Goal: Task Accomplishment & Management: Use online tool/utility

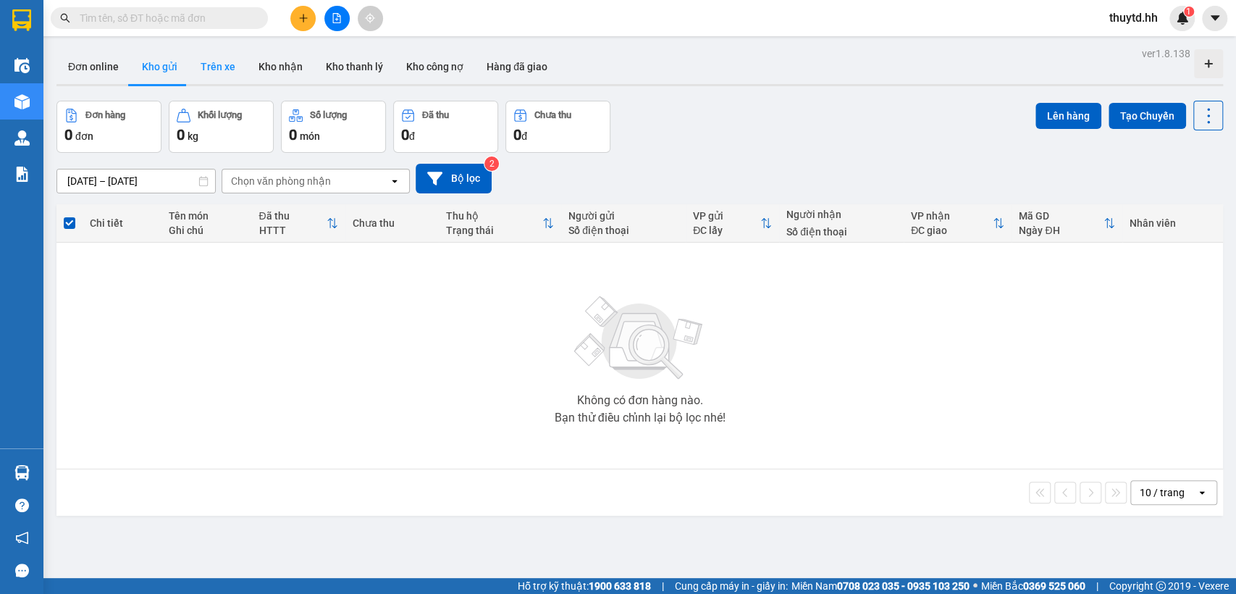
click at [220, 67] on button "Trên xe" at bounding box center [218, 66] width 58 height 35
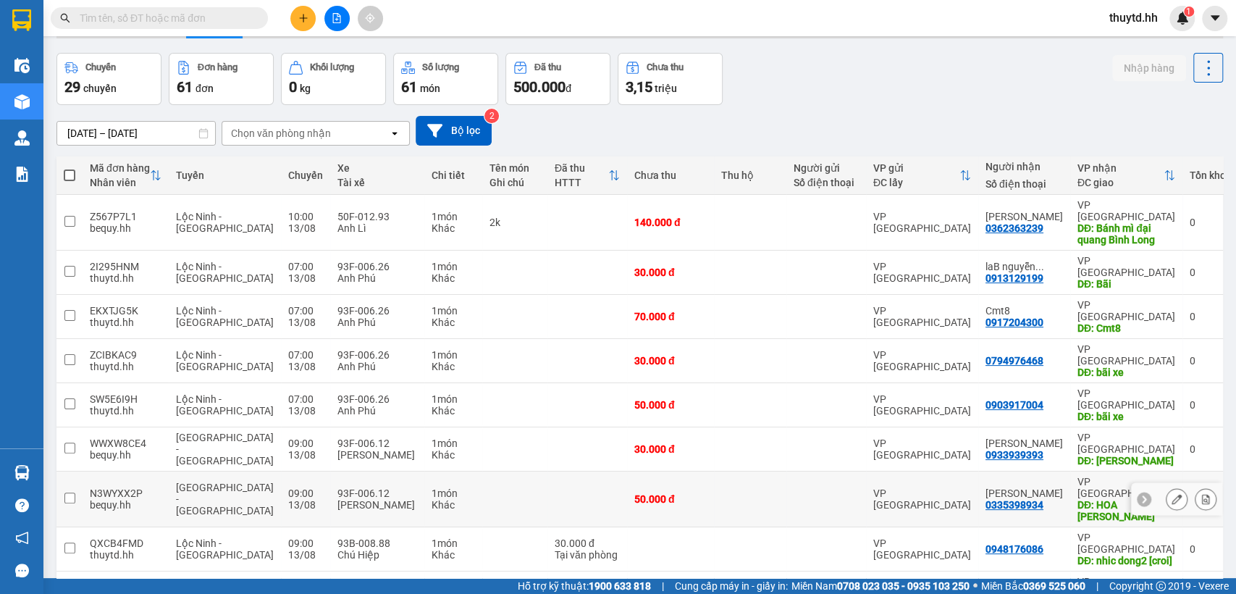
scroll to position [83, 0]
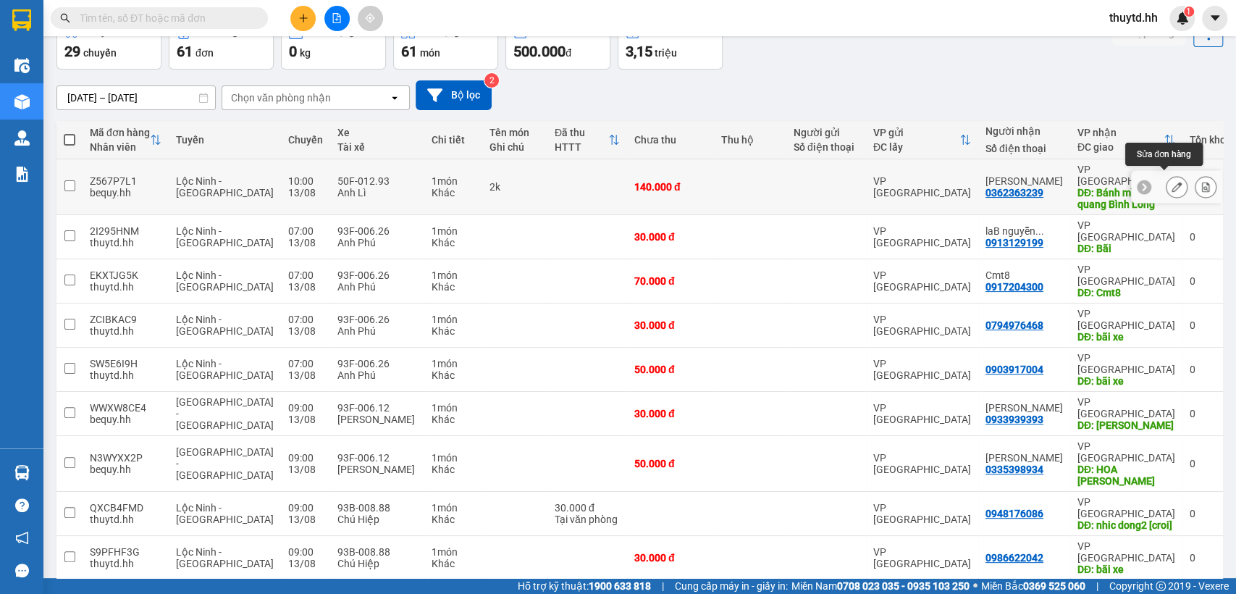
click at [1172, 182] on icon at bounding box center [1177, 187] width 10 height 10
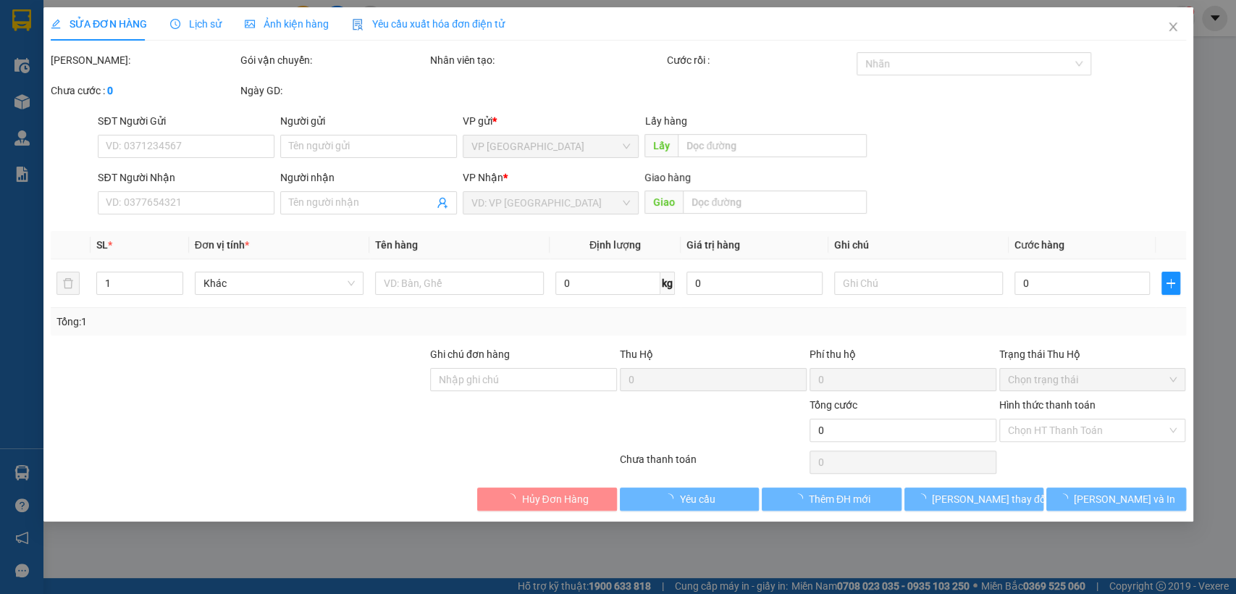
type input "0362363239"
type input "[PERSON_NAME]"
type input "Bánh mì đại quang Bình Long"
type input "140.000"
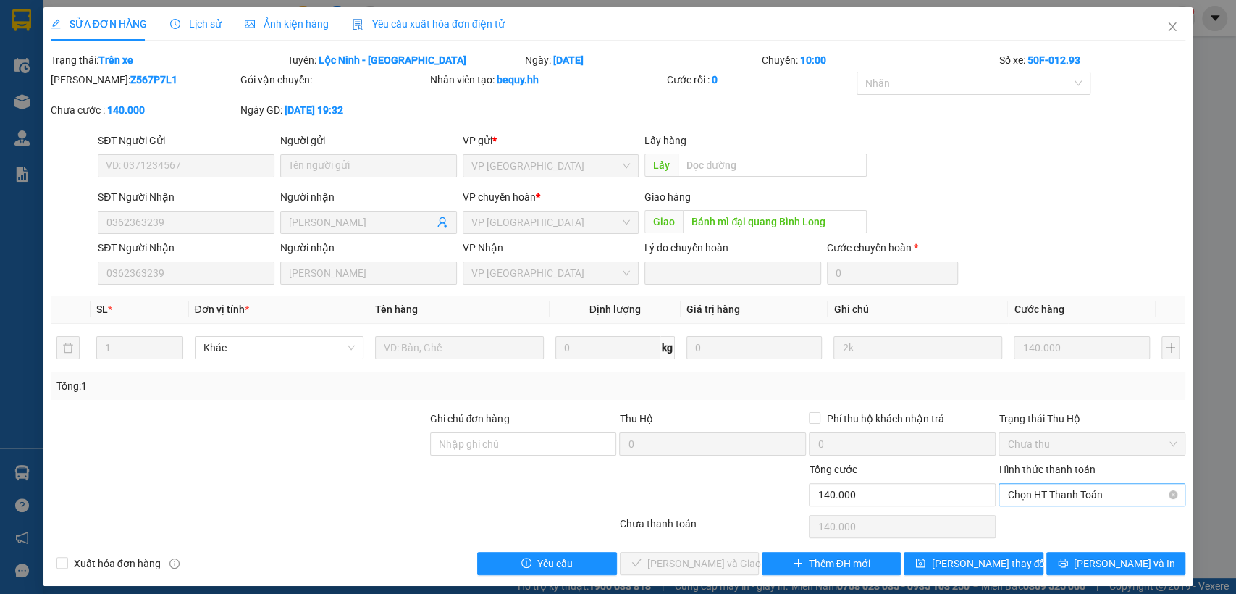
click at [1062, 495] on span "Chọn HT Thanh Toán" at bounding box center [1091, 495] width 169 height 22
click at [1038, 520] on div "Tại văn phòng" at bounding box center [1081, 523] width 167 height 16
type input "0"
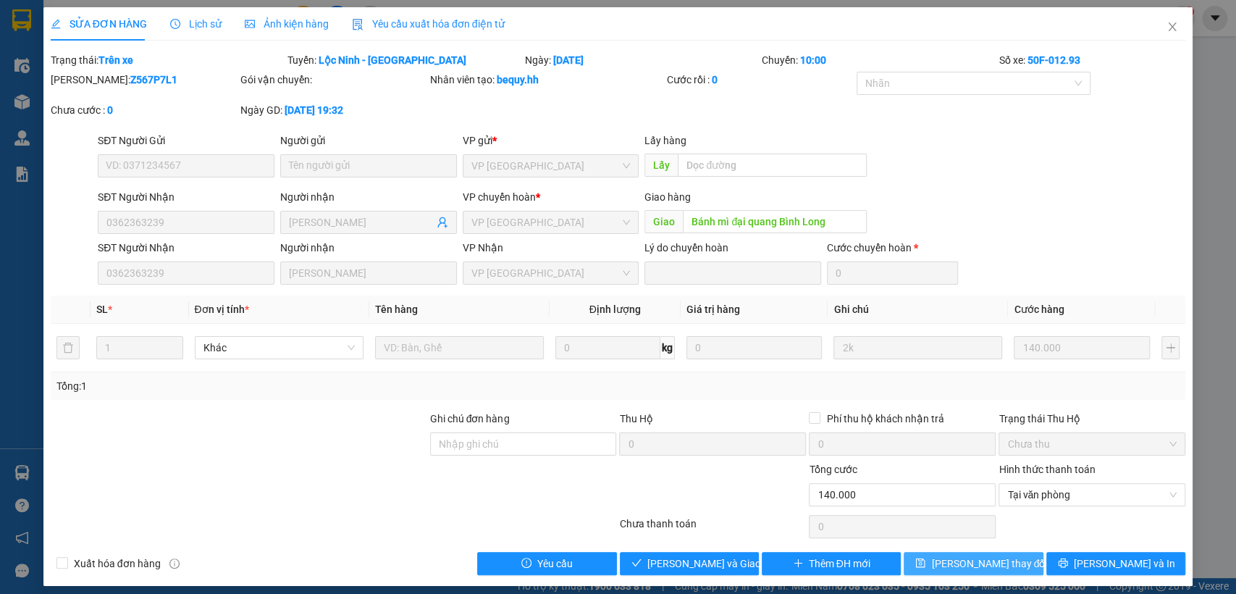
click at [953, 567] on span "[PERSON_NAME] thay đổi" at bounding box center [989, 563] width 116 height 16
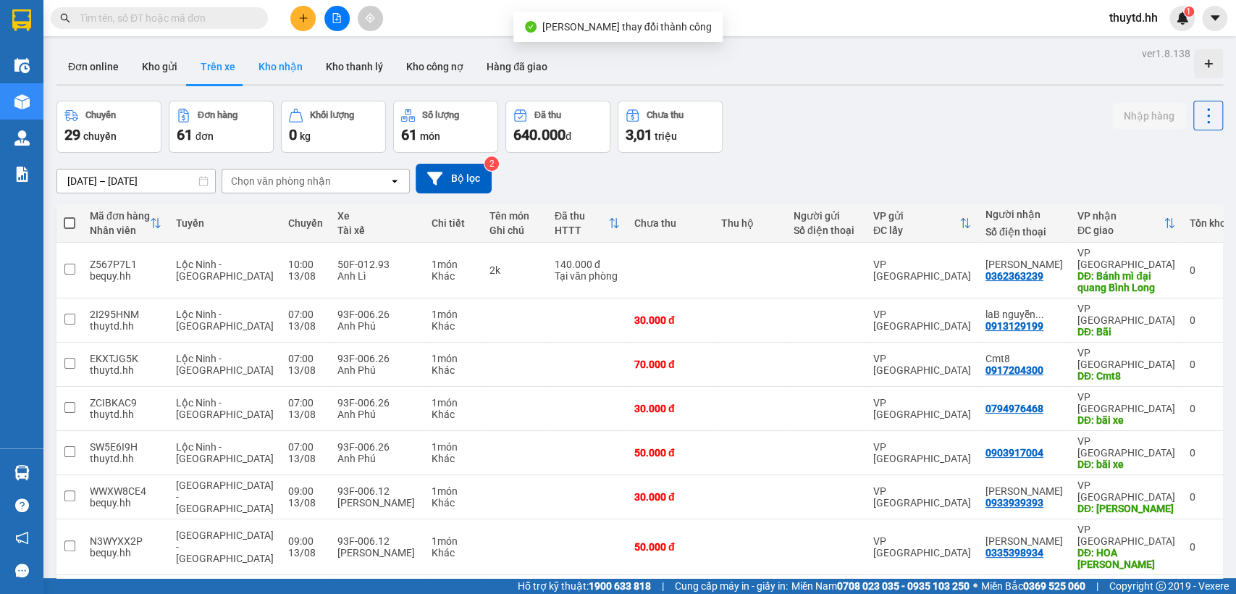
click at [293, 64] on button "Kho nhận" at bounding box center [280, 66] width 67 height 35
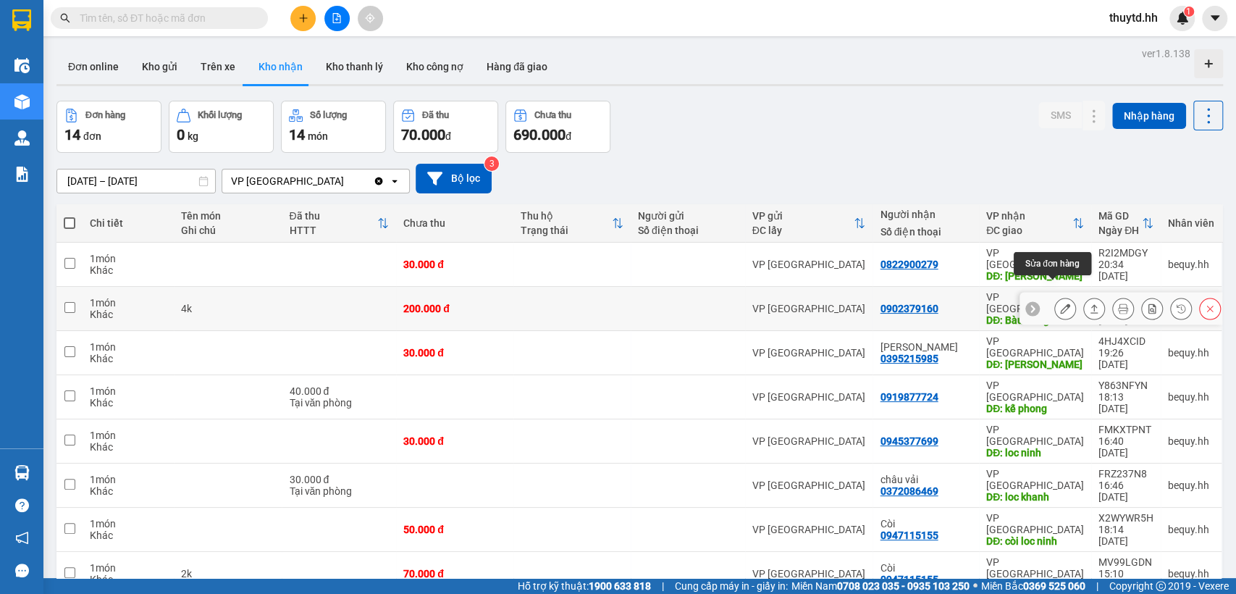
click at [1060, 303] on icon at bounding box center [1065, 308] width 10 height 10
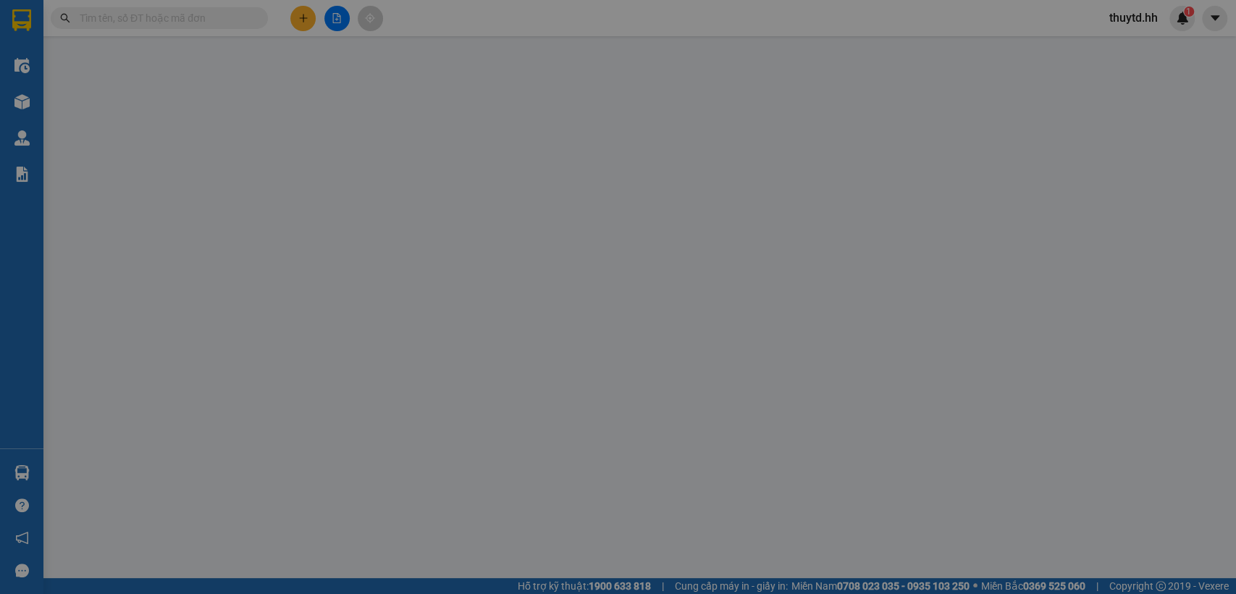
type input "0902379160"
type input "Bàu Bàng"
type input "200.000"
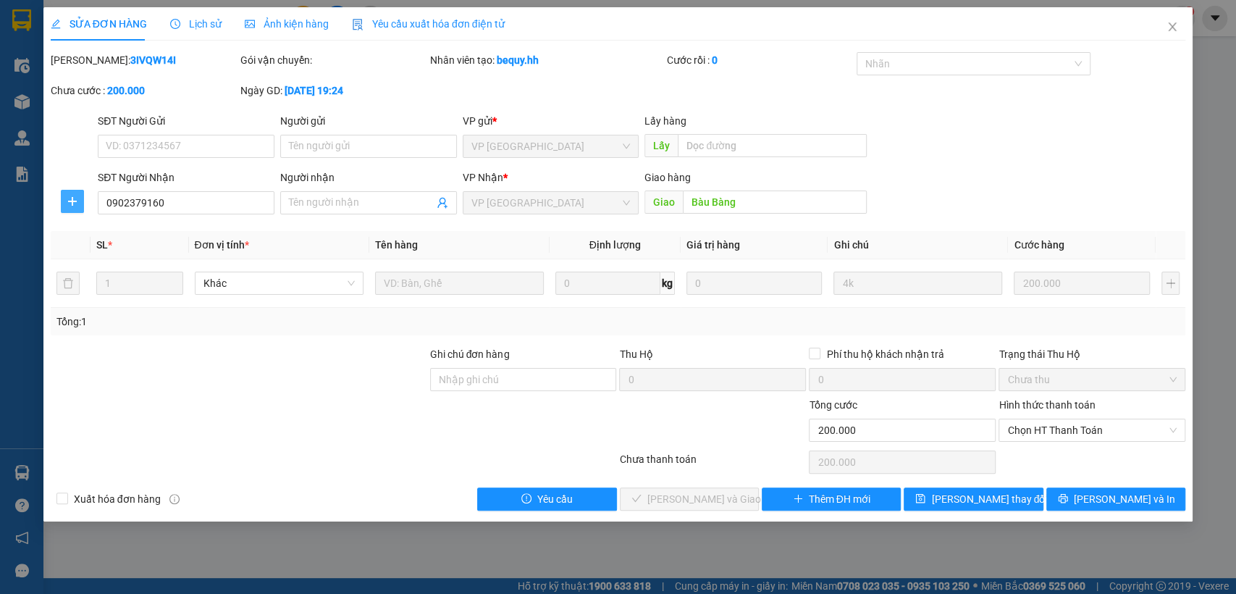
click at [67, 203] on icon "plus" at bounding box center [73, 202] width 12 height 12
click at [87, 251] on span "Chuyển hoàn" at bounding box center [99, 253] width 59 height 16
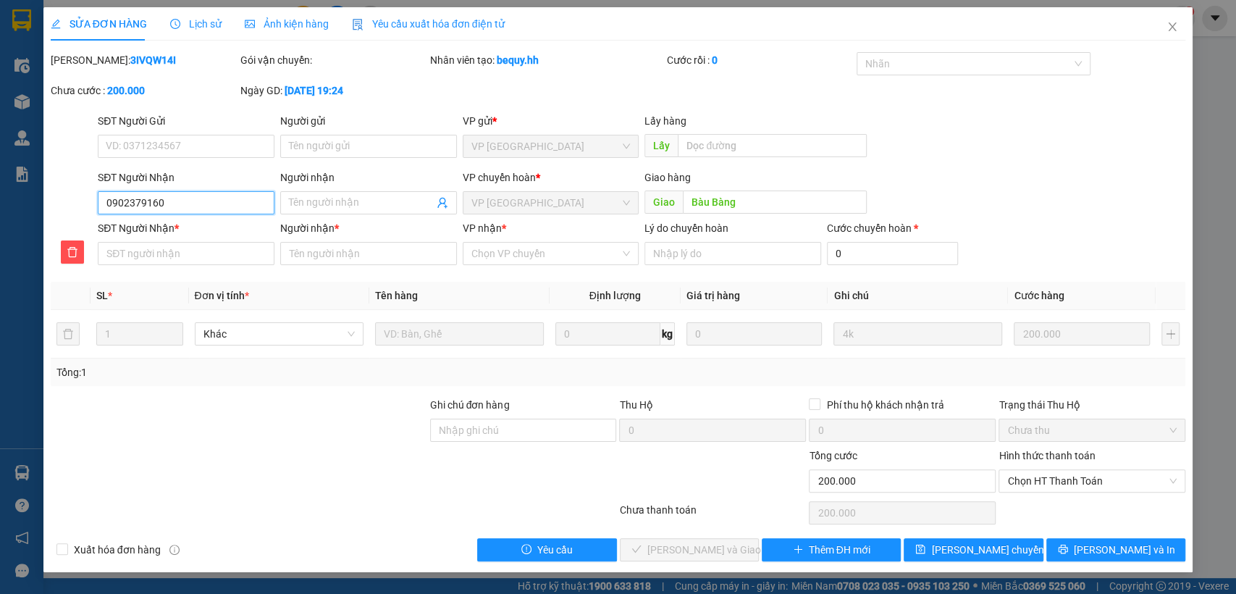
drag, startPoint x: 100, startPoint y: 198, endPoint x: 170, endPoint y: 198, distance: 70.2
click at [170, 198] on input "0902379160" at bounding box center [186, 202] width 177 height 23
paste input "0902379160"
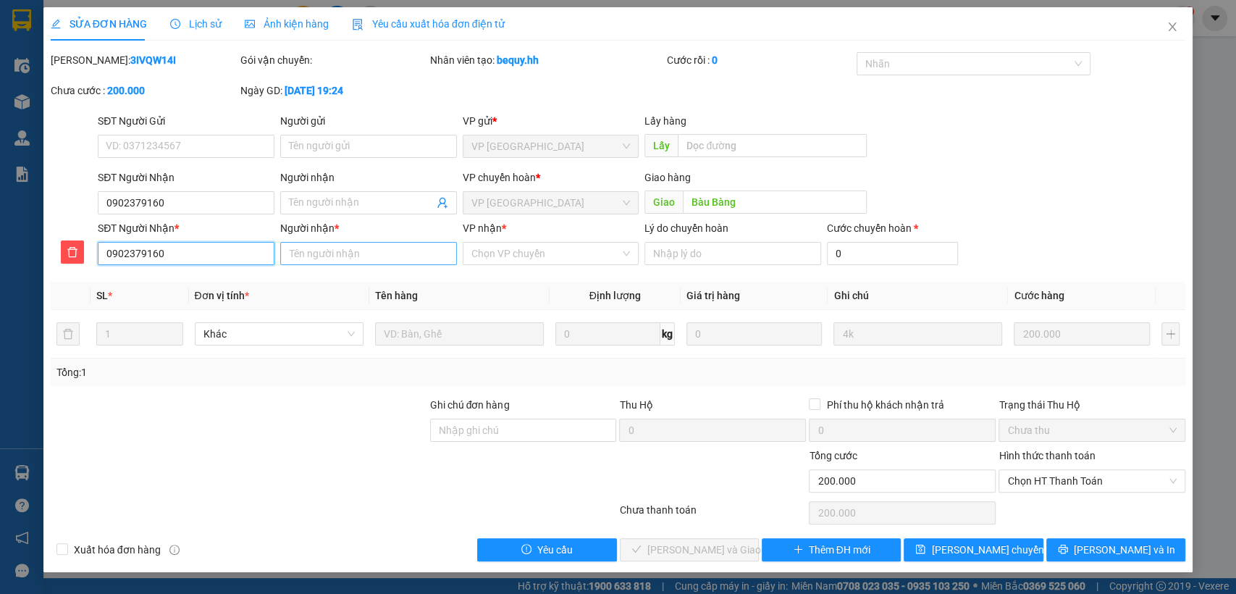
type input "0902379160"
click at [359, 253] on input "Người nhận *" at bounding box center [368, 253] width 177 height 23
type input "bau bàng"
click at [500, 249] on input "VP nhận *" at bounding box center [545, 254] width 149 height 22
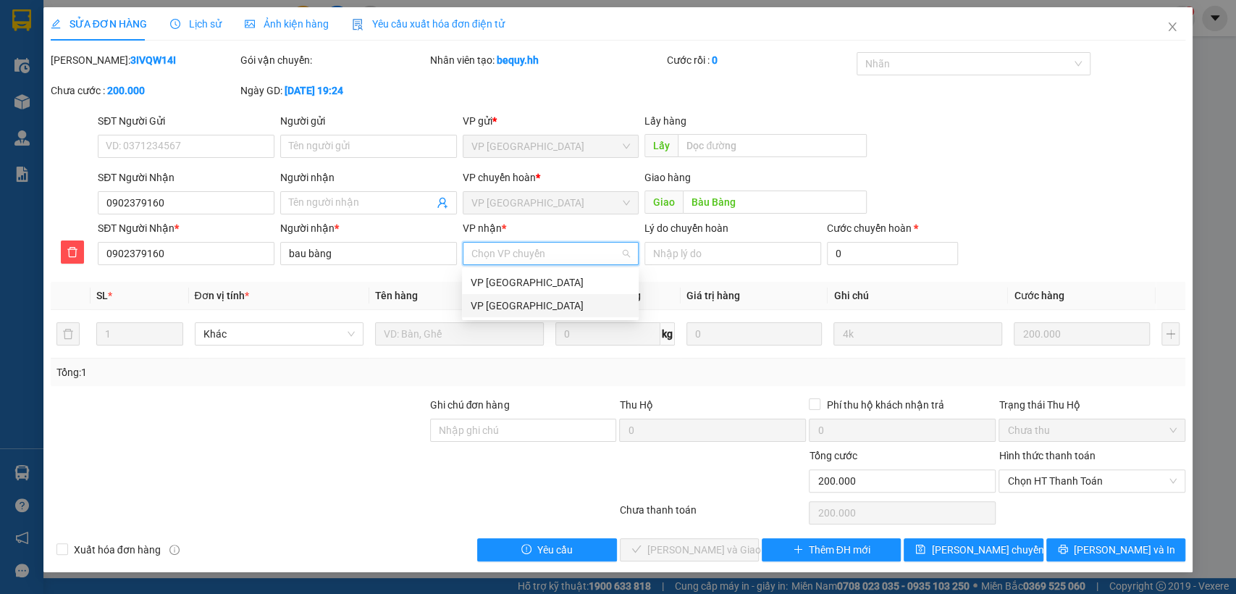
click at [490, 303] on div "VP [GEOGRAPHIC_DATA]" at bounding box center [550, 306] width 159 height 16
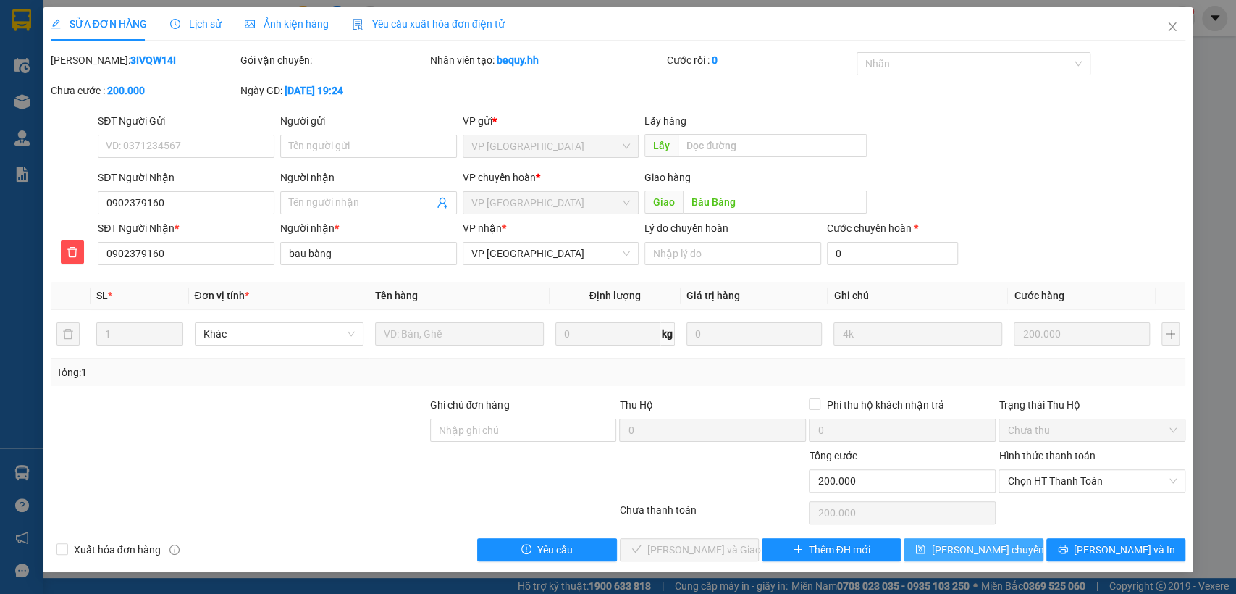
click at [984, 542] on span "[PERSON_NAME] chuyển hoàn" at bounding box center [1000, 550] width 138 height 16
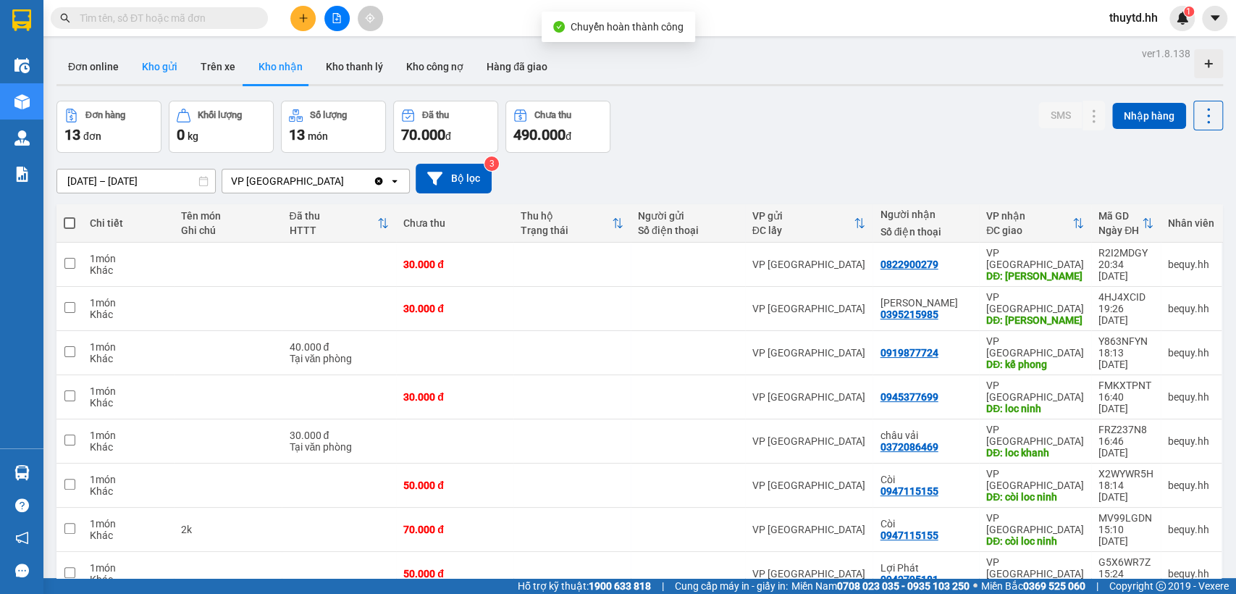
click at [164, 77] on button "Kho gửi" at bounding box center [159, 66] width 59 height 35
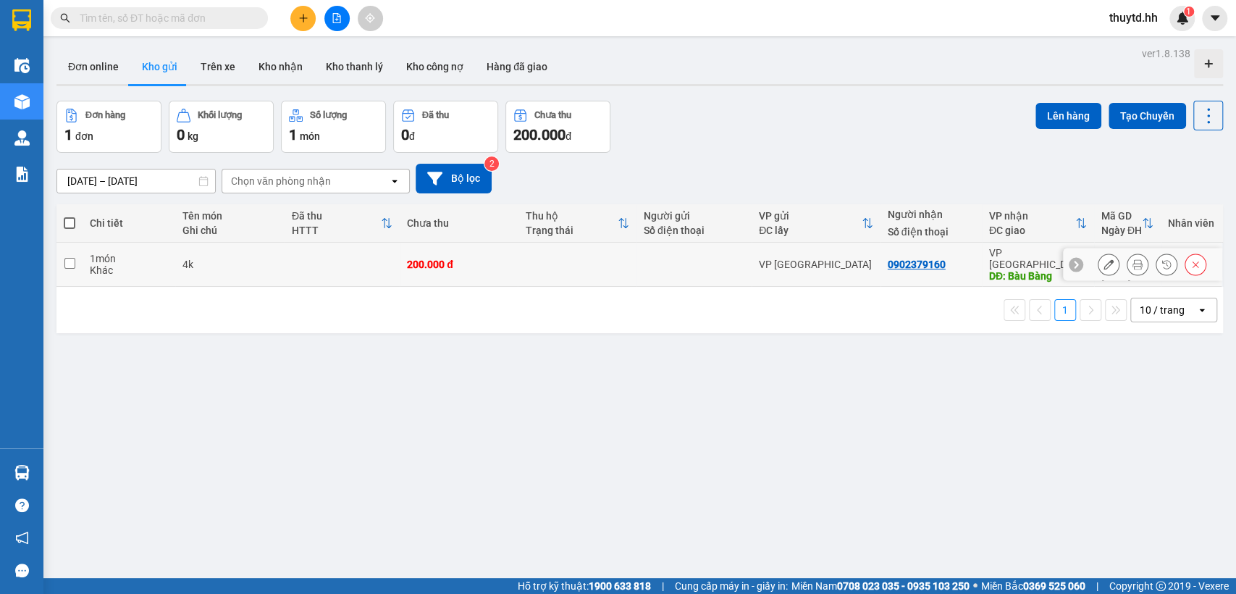
click at [68, 258] on input "checkbox" at bounding box center [69, 263] width 11 height 11
checkbox input "true"
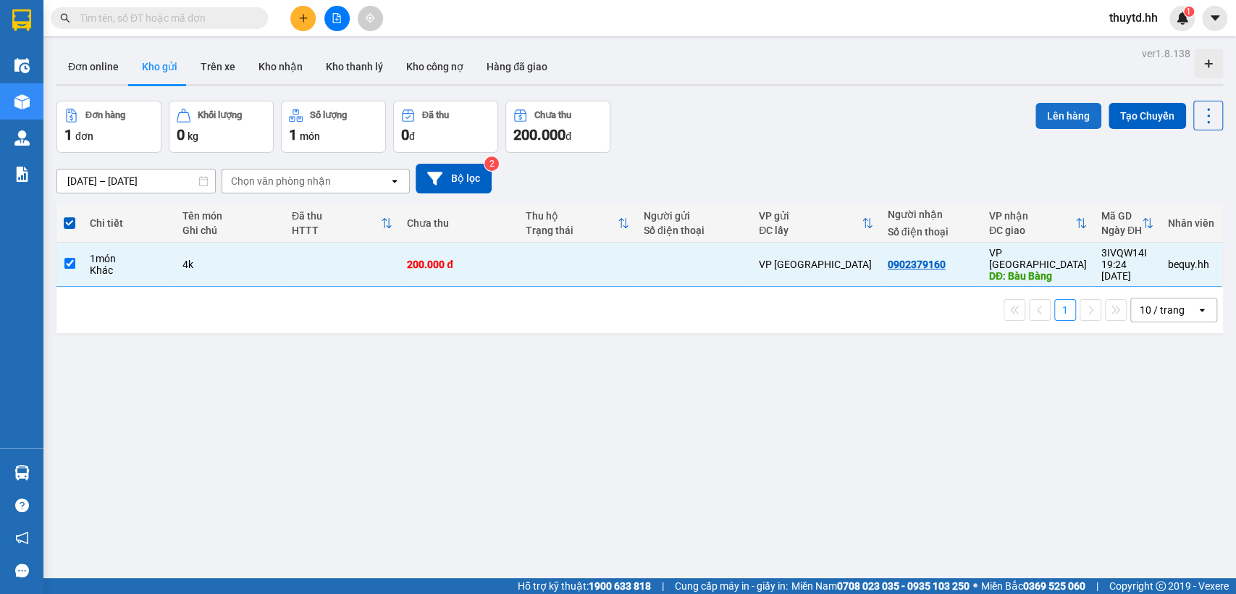
click at [1056, 114] on button "Lên hàng" at bounding box center [1068, 116] width 66 height 26
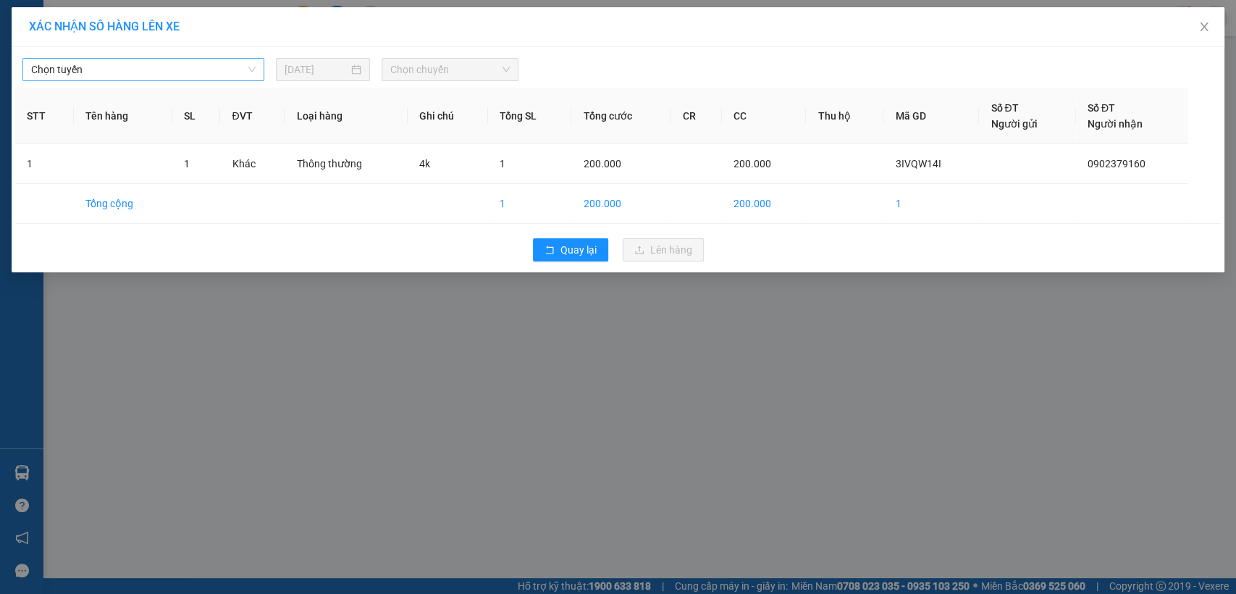
click at [156, 69] on span "Chọn tuyến" at bounding box center [143, 70] width 224 height 22
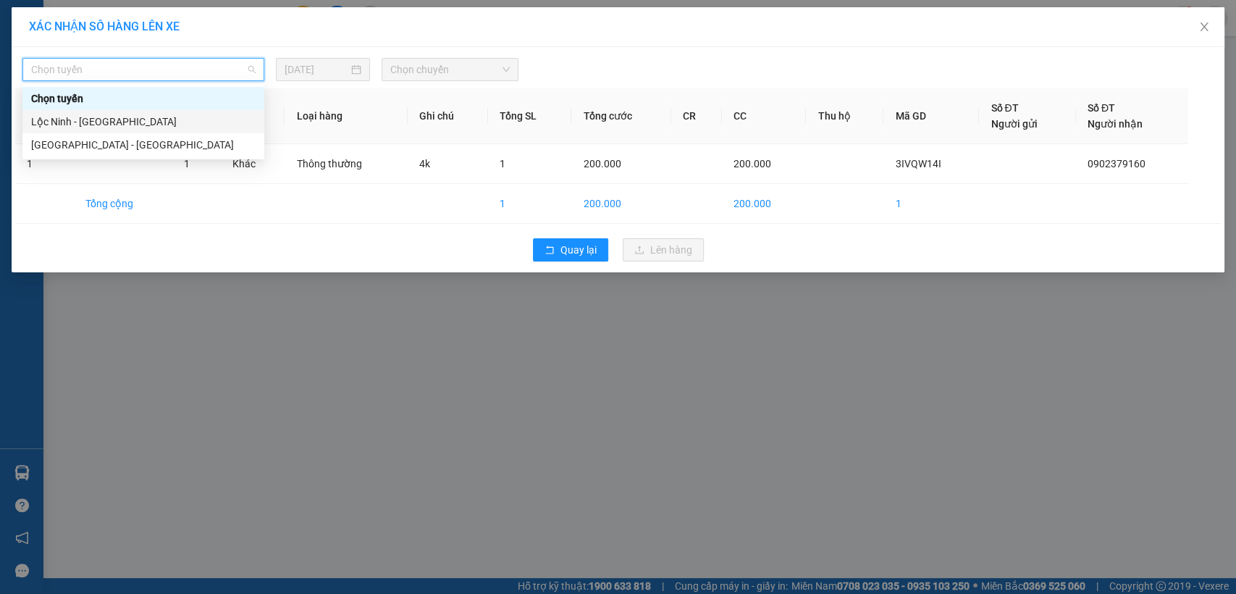
click at [56, 119] on div "Lộc Ninh - [GEOGRAPHIC_DATA]" at bounding box center [143, 122] width 224 height 16
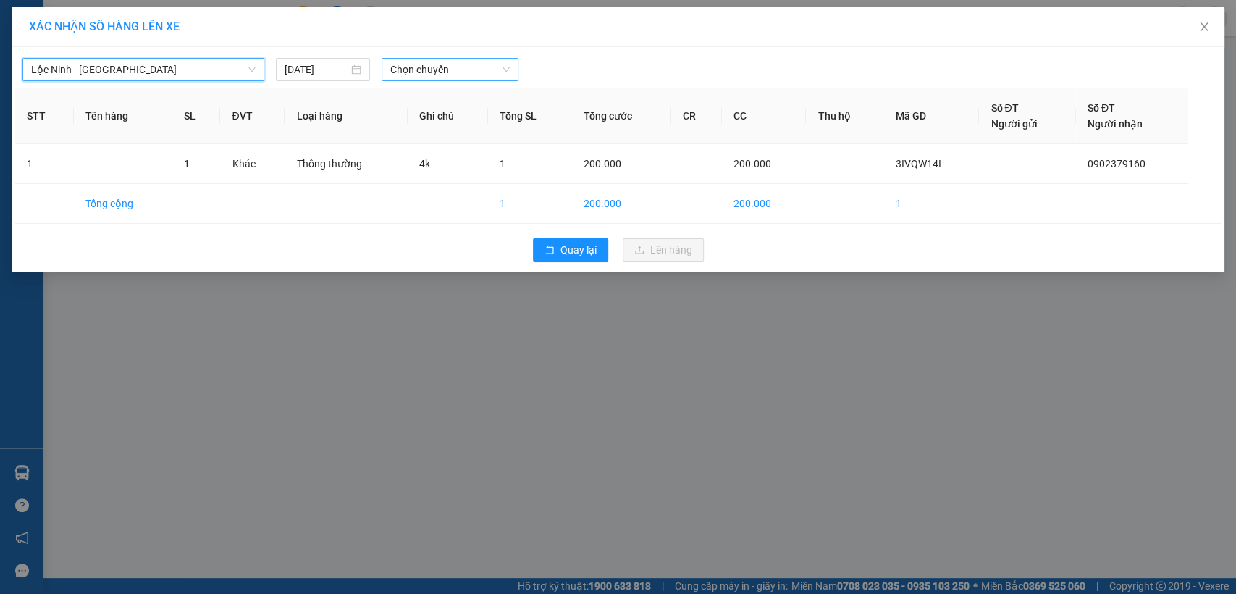
click at [447, 59] on span "Chọn chuyến" at bounding box center [449, 70] width 119 height 22
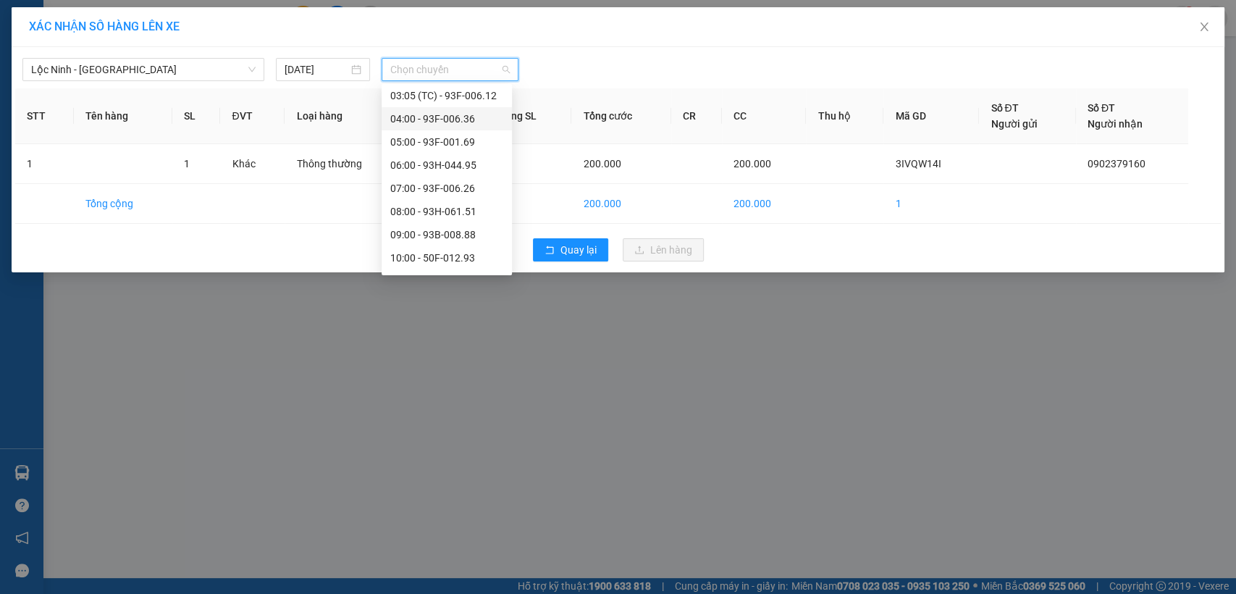
scroll to position [80, 0]
click at [434, 246] on div "10:00 - 50F-012.93" at bounding box center [446, 250] width 113 height 16
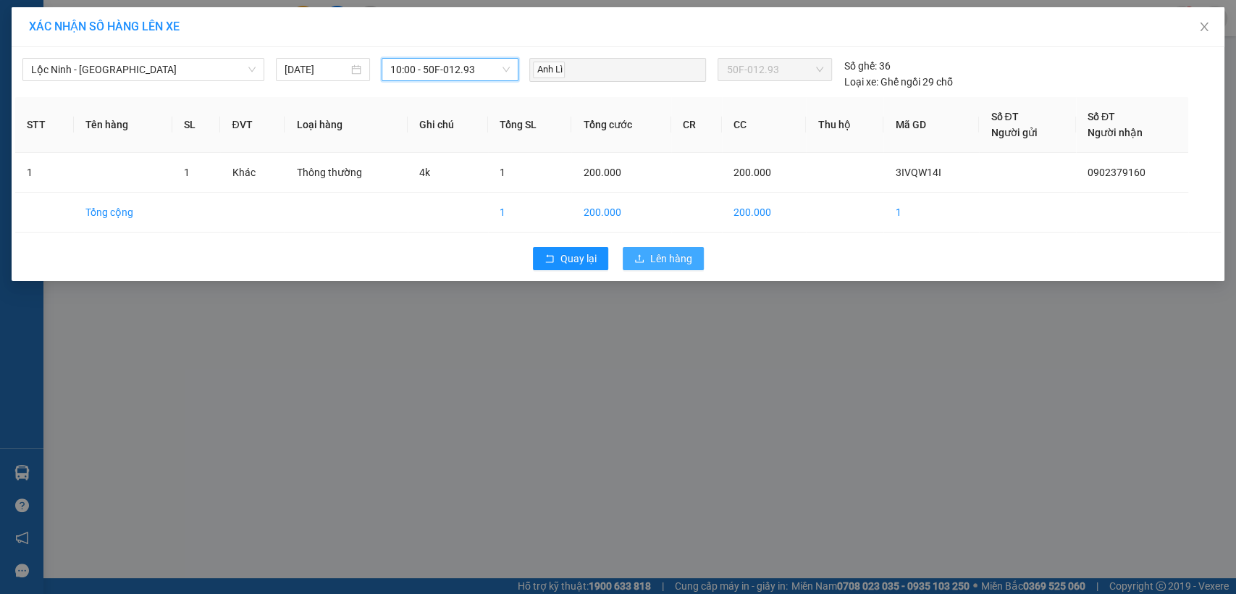
click at [669, 259] on span "Lên hàng" at bounding box center [671, 259] width 42 height 16
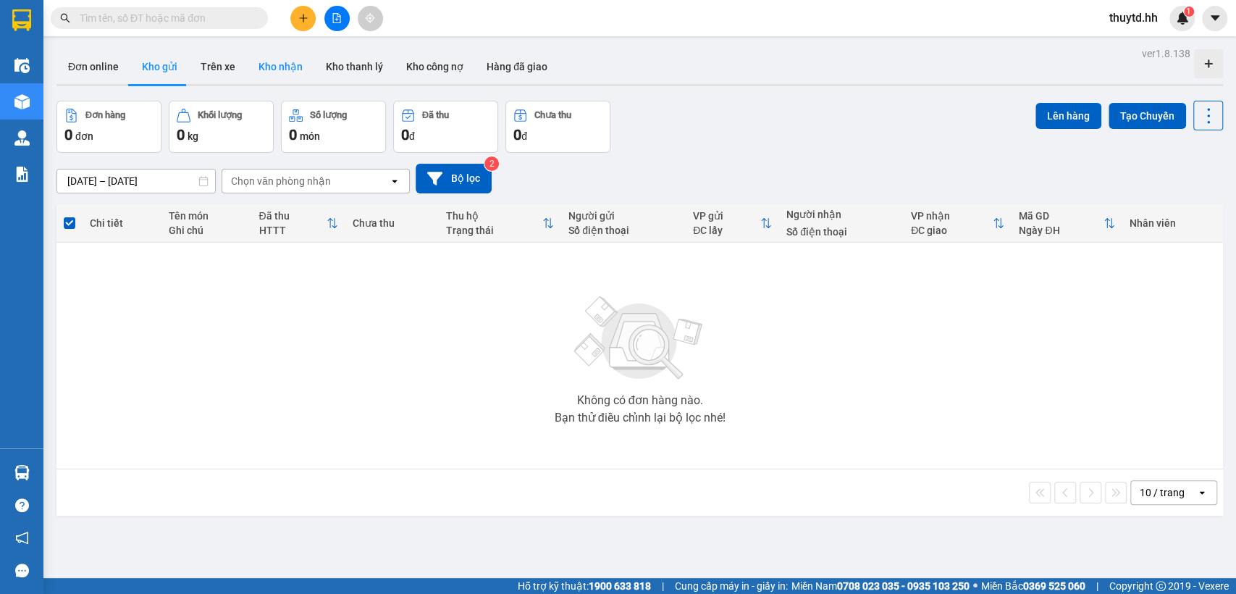
click at [275, 75] on button "Kho nhận" at bounding box center [280, 66] width 67 height 35
